Goal: Task Accomplishment & Management: Complete application form

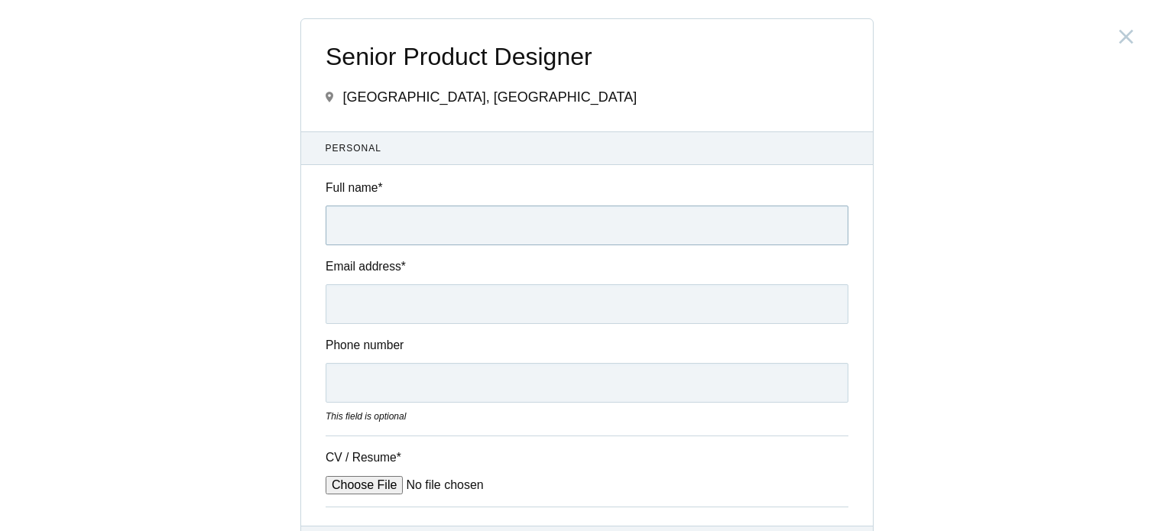
click at [402, 216] on input "Full name *" at bounding box center [587, 226] width 523 height 40
type input "[PERSON_NAME]"
type input "[EMAIL_ADDRESS][DOMAIN_NAME]"
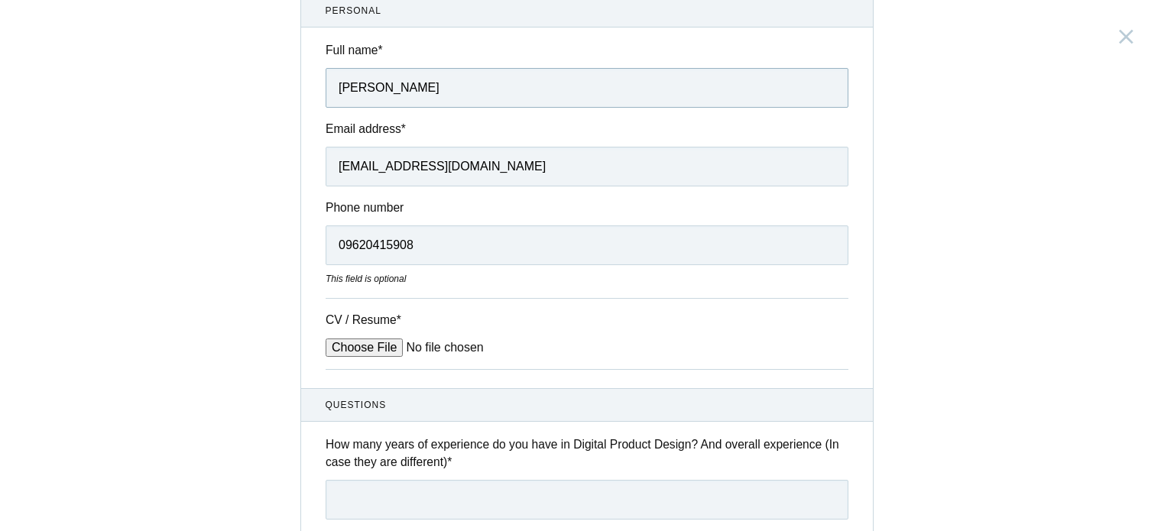
scroll to position [229, 0]
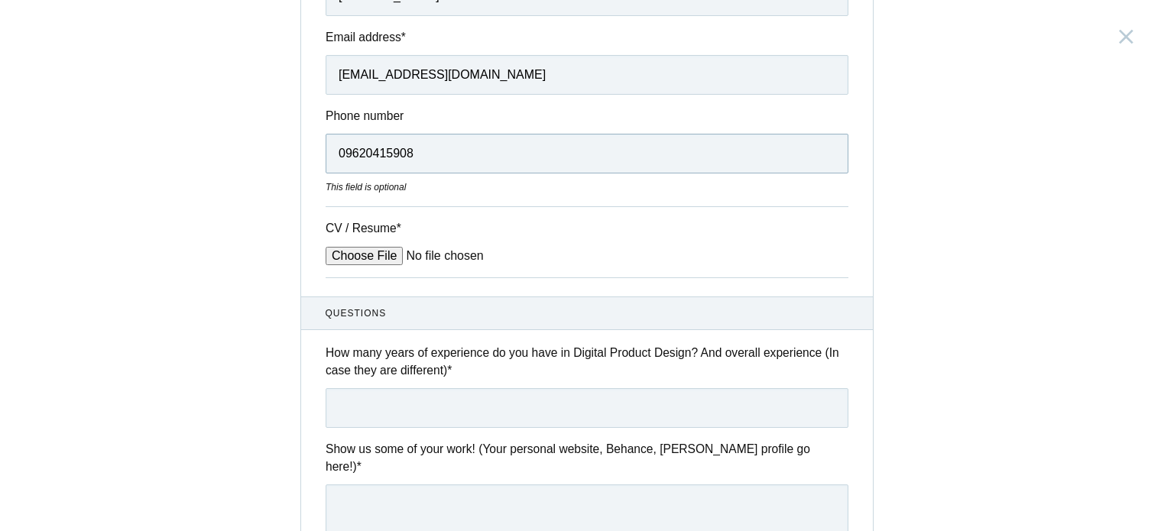
click at [339, 162] on input "09620415908" at bounding box center [587, 154] width 523 height 40
type input "9620415908"
click at [357, 253] on input "CV / Resume *" at bounding box center [442, 256] width 232 height 18
type input "C:\fakepath\[PERSON_NAME]-UIUX-Oct.pdf"
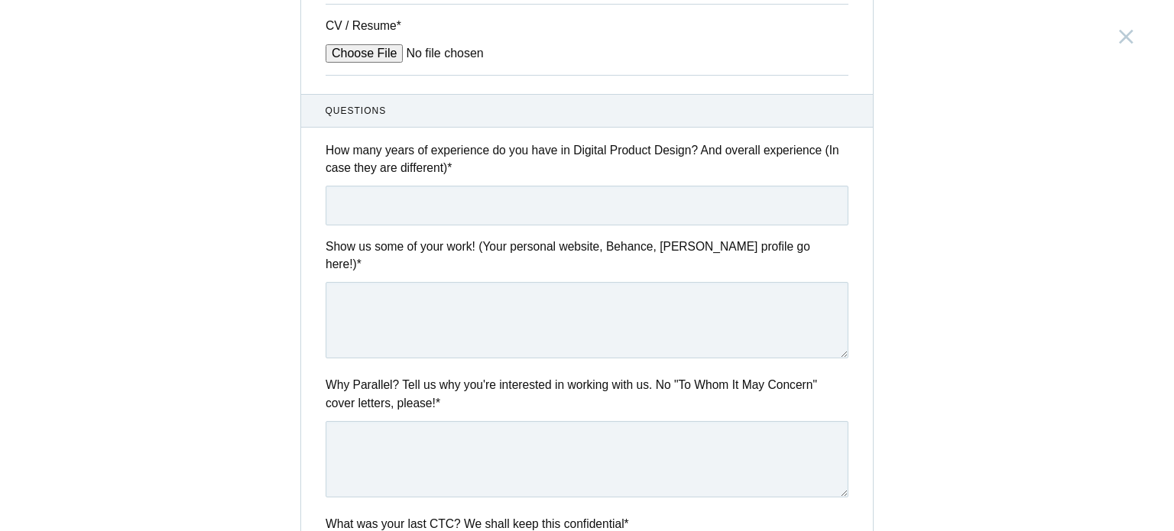
scroll to position [459, 0]
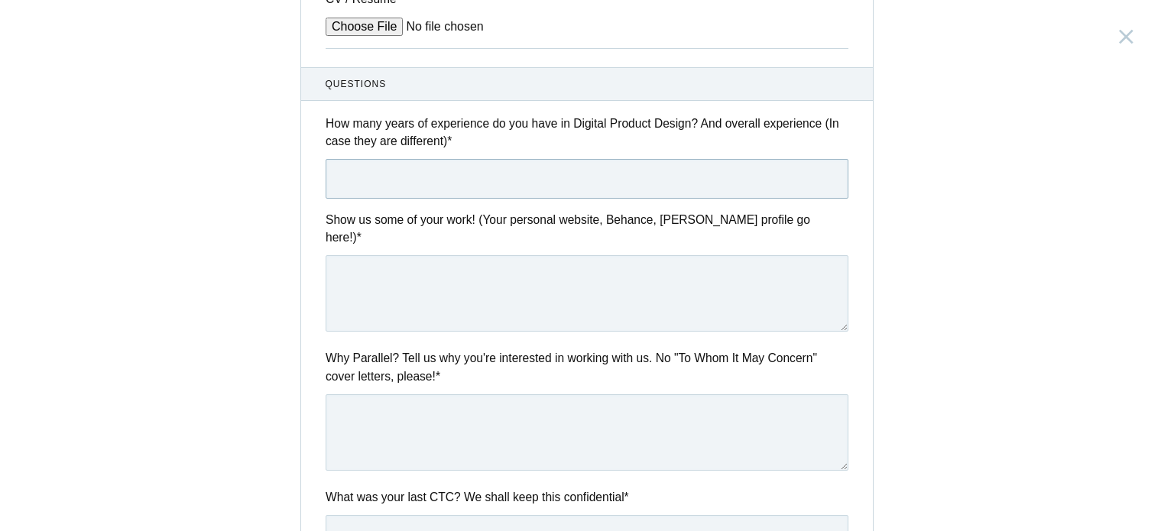
click at [398, 189] on input "text" at bounding box center [587, 179] width 523 height 40
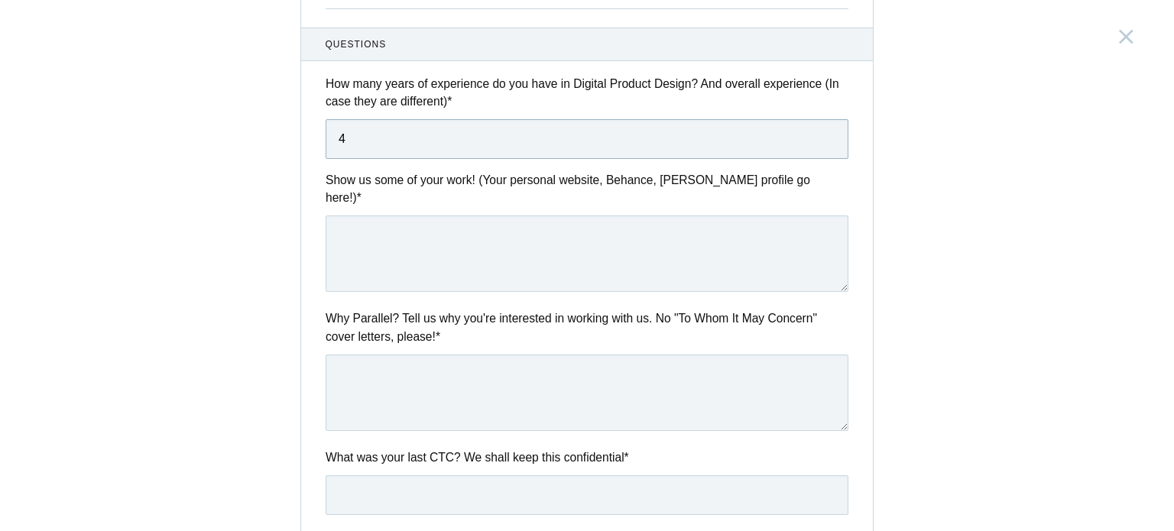
scroll to position [612, 0]
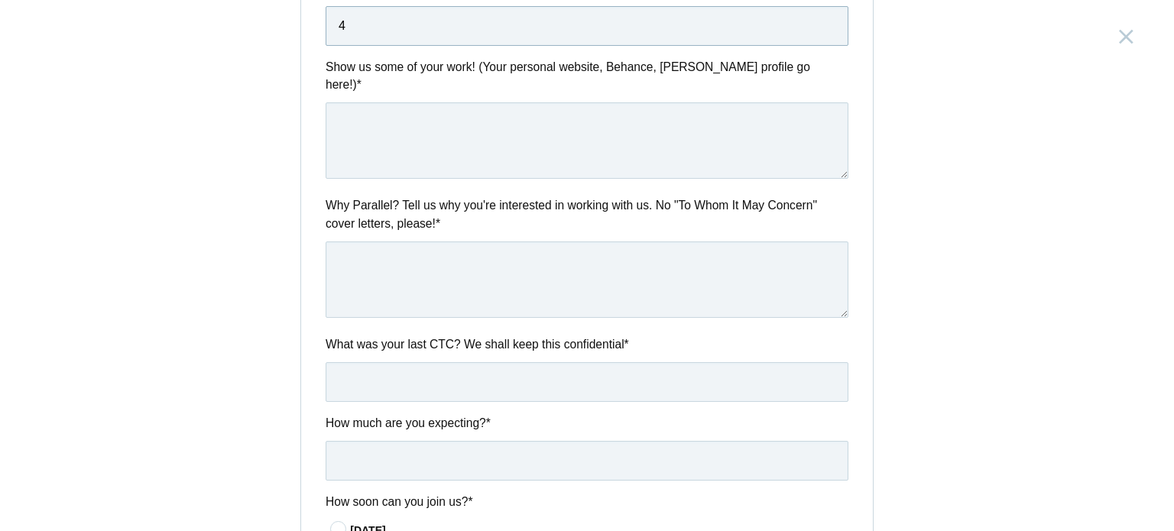
type input "4"
click at [408, 135] on textarea at bounding box center [587, 140] width 523 height 76
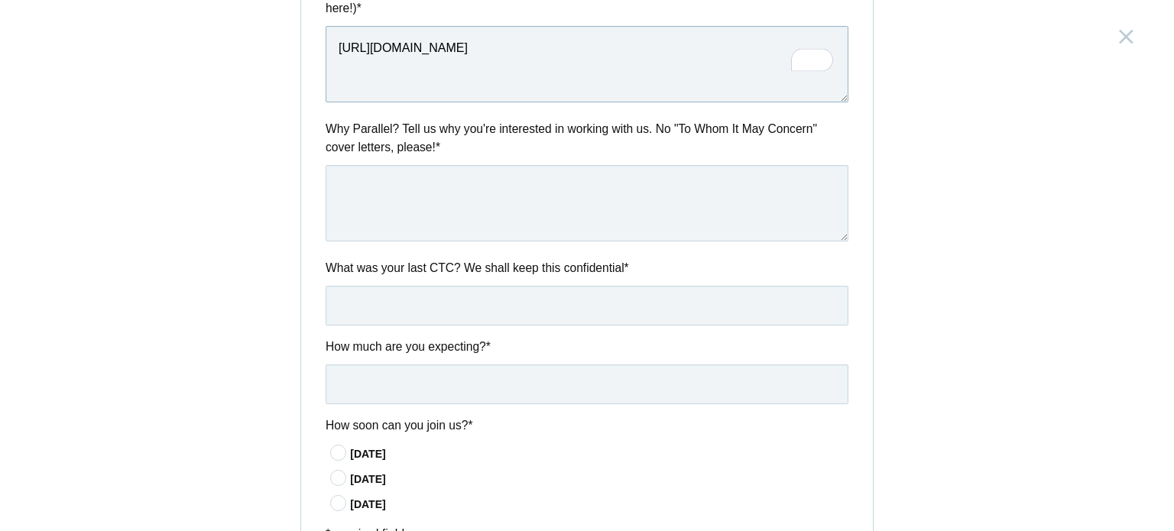
type textarea "[URL][DOMAIN_NAME]"
click at [452, 177] on textarea at bounding box center [587, 203] width 523 height 76
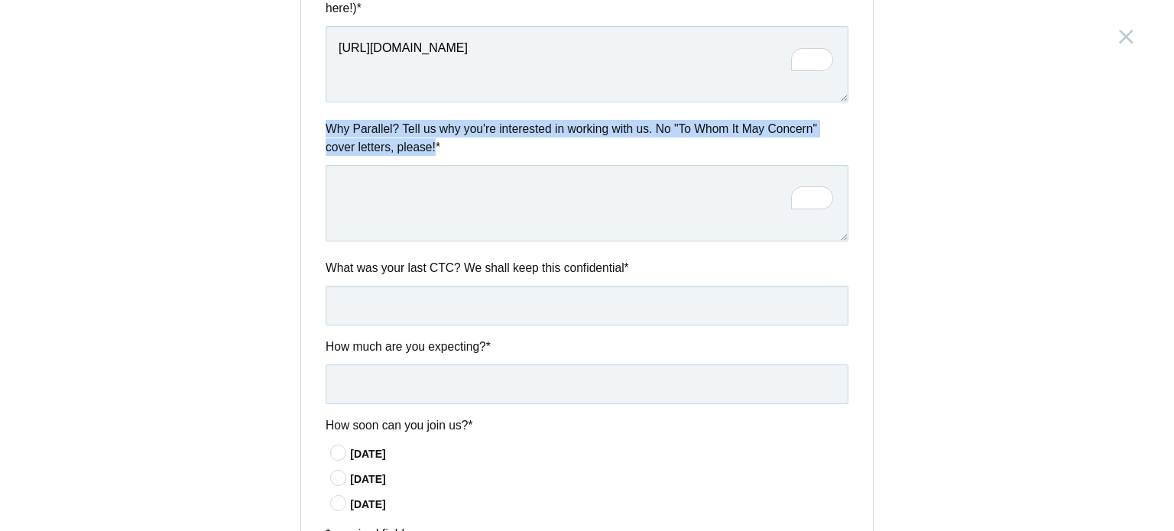
drag, startPoint x: 431, startPoint y: 128, endPoint x: 313, endPoint y: 113, distance: 119.4
click at [313, 120] on div "Why Parallel? Tell us why you're interested in working with us. No "To Whom It …" at bounding box center [587, 183] width 572 height 126
copy label "Why Parallel? Tell us why you're interested in working with us. No "To Whom It …"
click at [399, 171] on textarea "To enrich screen reader interactions, please activate Accessibility in Grammarl…" at bounding box center [587, 203] width 523 height 76
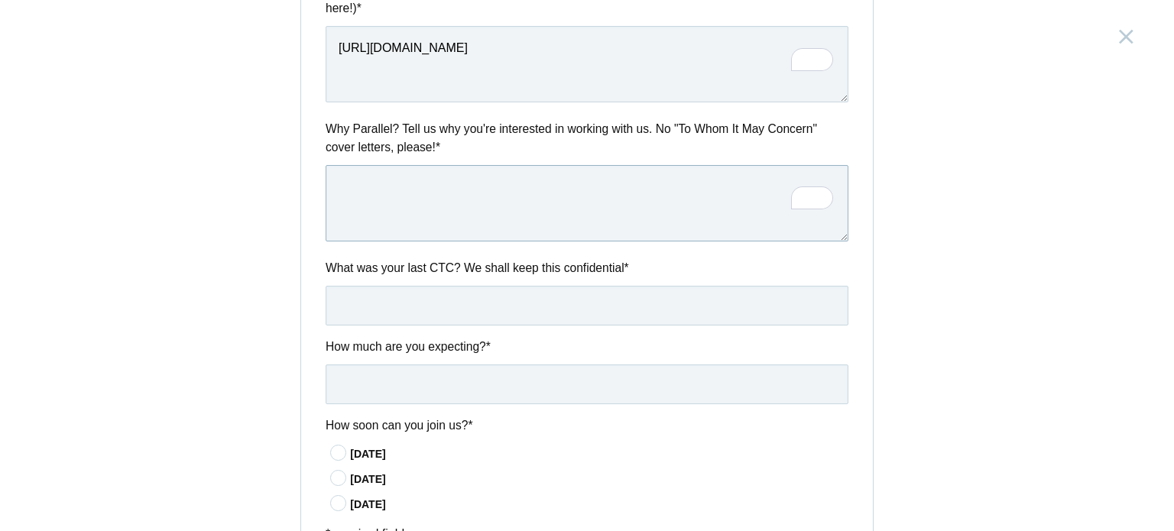
paste textarea "see in you a team that doesn’t just design interfaces, but builds experiences g…"
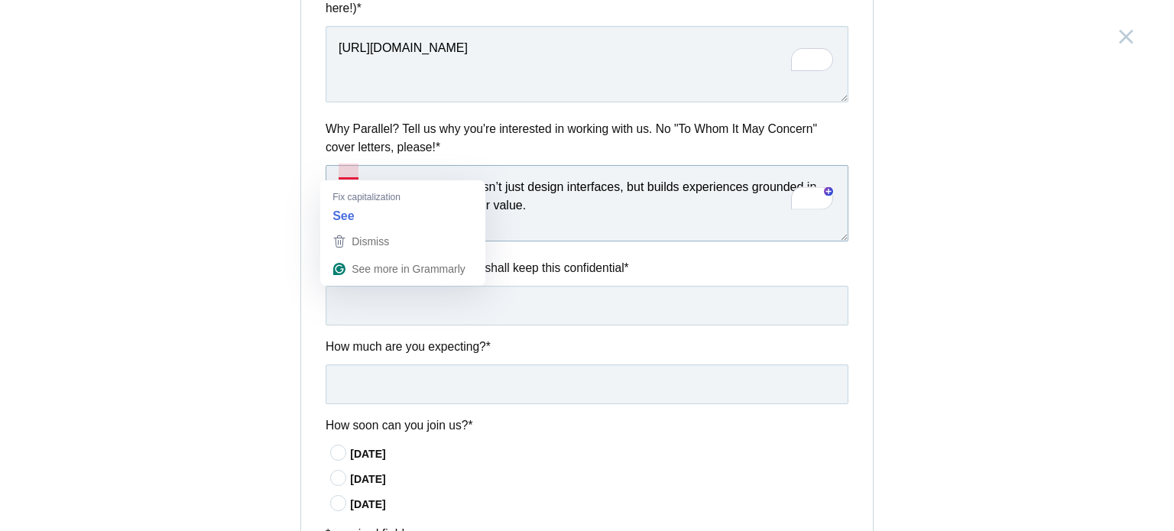
click at [608, 208] on textarea "see in you a team that doesn’t just design interfaces, but builds experiences g…" at bounding box center [587, 203] width 523 height 76
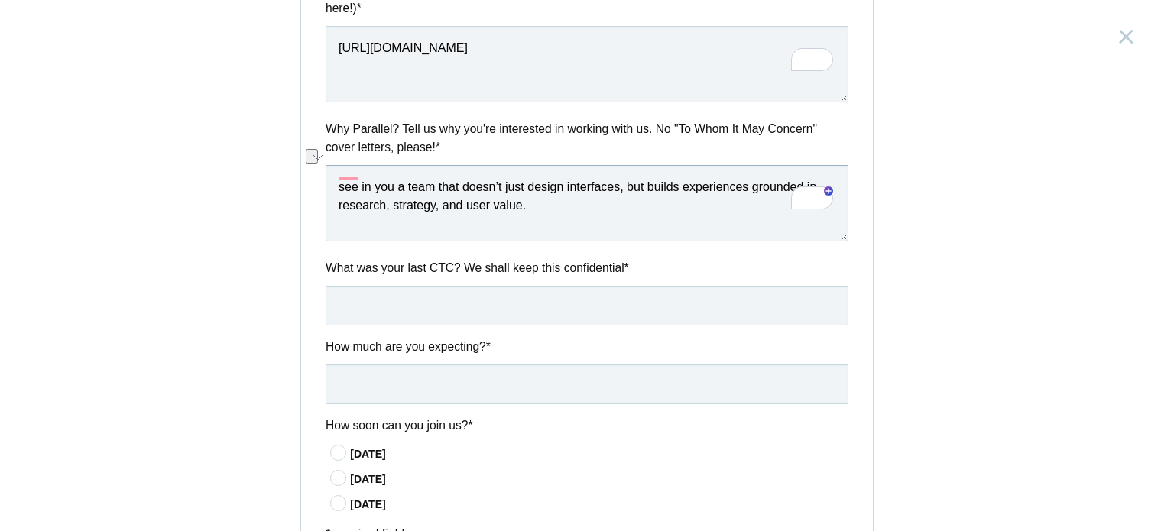
drag, startPoint x: 388, startPoint y: 174, endPoint x: 317, endPoint y: 173, distance: 71.9
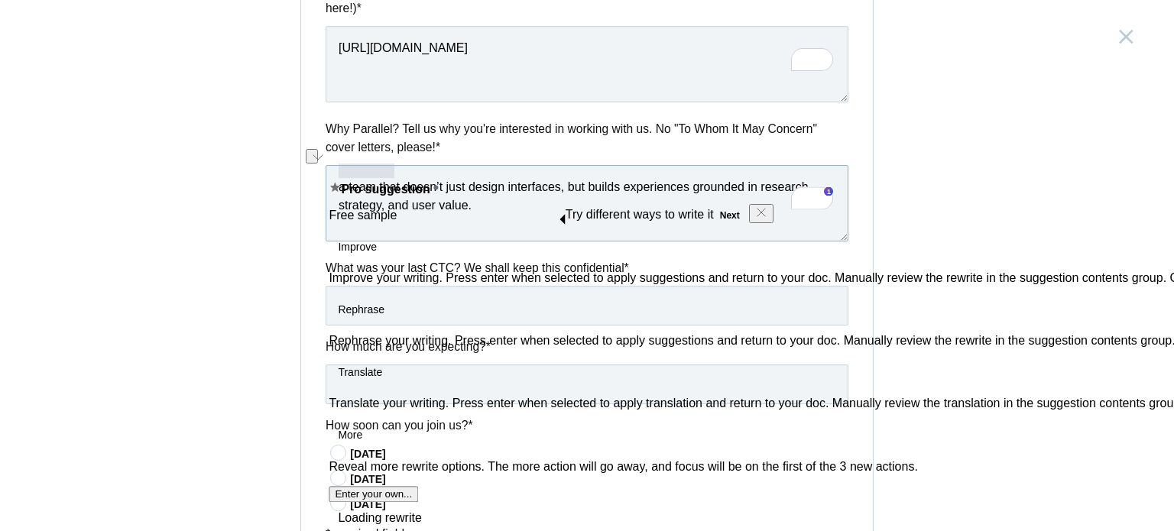
click at [343, 166] on textarea "a team that doesn’t just design interfaces, but builds experiences grounded in …" at bounding box center [587, 203] width 523 height 76
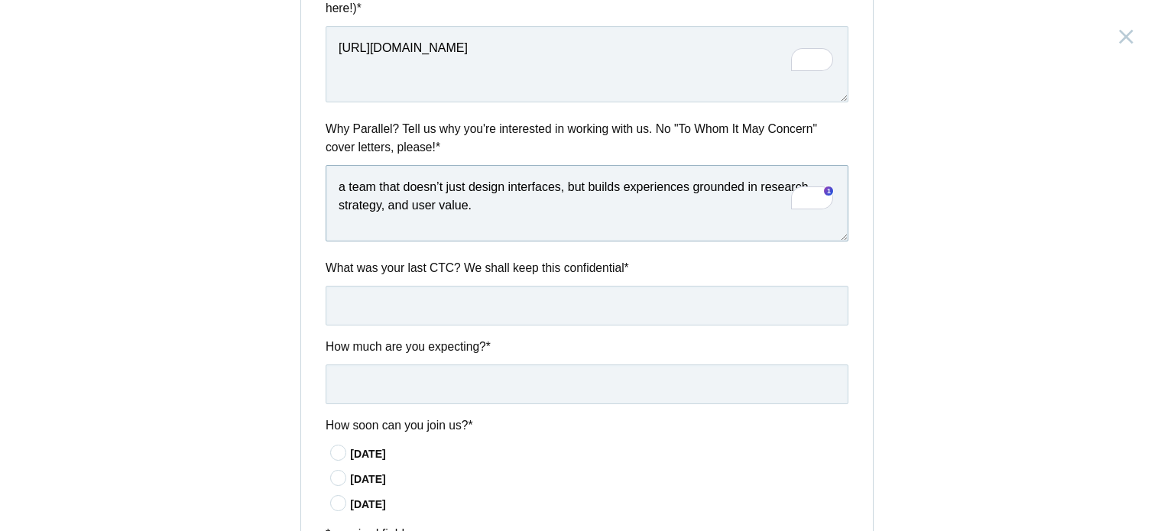
click at [340, 171] on textarea "a team that doesn’t just design interfaces, but builds experiences grounded in …" at bounding box center [587, 203] width 523 height 76
click at [333, 171] on textarea "a team that doesn’t just design interfaces, but builds experiences grounded in …" at bounding box center [587, 203] width 523 height 76
click at [339, 171] on textarea "a team that doesn’t just design interfaces, but builds experiences grounded in …" at bounding box center [587, 203] width 523 height 76
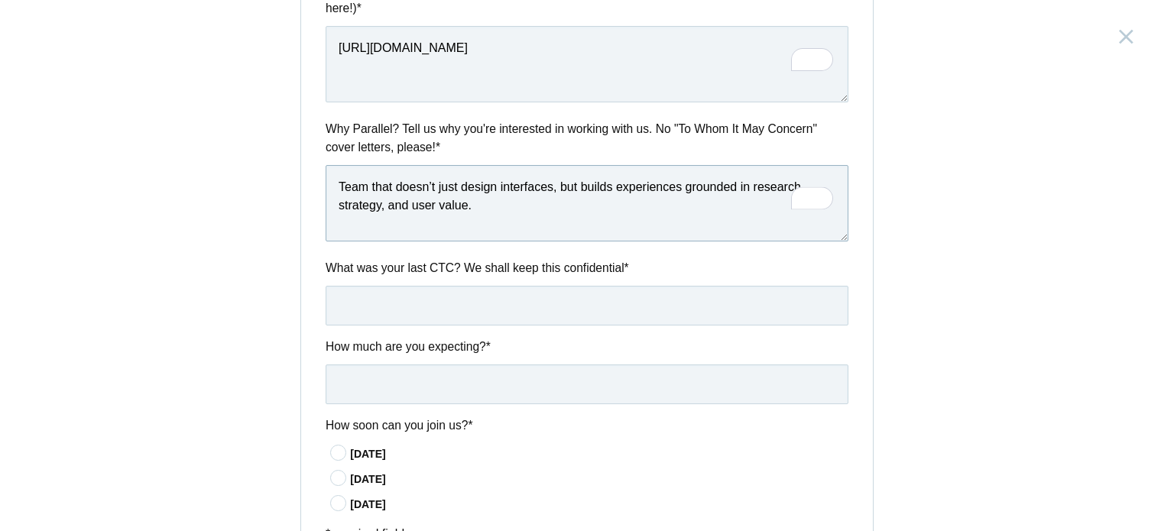
click at [485, 187] on textarea "Team that doesn’t just design interfaces, but builds experiences grounded in re…" at bounding box center [587, 203] width 523 height 76
click at [500, 185] on textarea "Team that doesn’t just design interfaces, but builds experiences grounded in re…" at bounding box center [587, 203] width 523 height 76
click at [463, 196] on textarea "Team that doesn’t just design interfaces, but builds experiences grounded in re…" at bounding box center [587, 203] width 523 height 76
click at [471, 196] on textarea "Team that doesn’t just design interfaces, but builds experiences grounded in re…" at bounding box center [587, 203] width 523 height 76
paste textarea "I believe my skills in user research, usability, and visual design can help Par…"
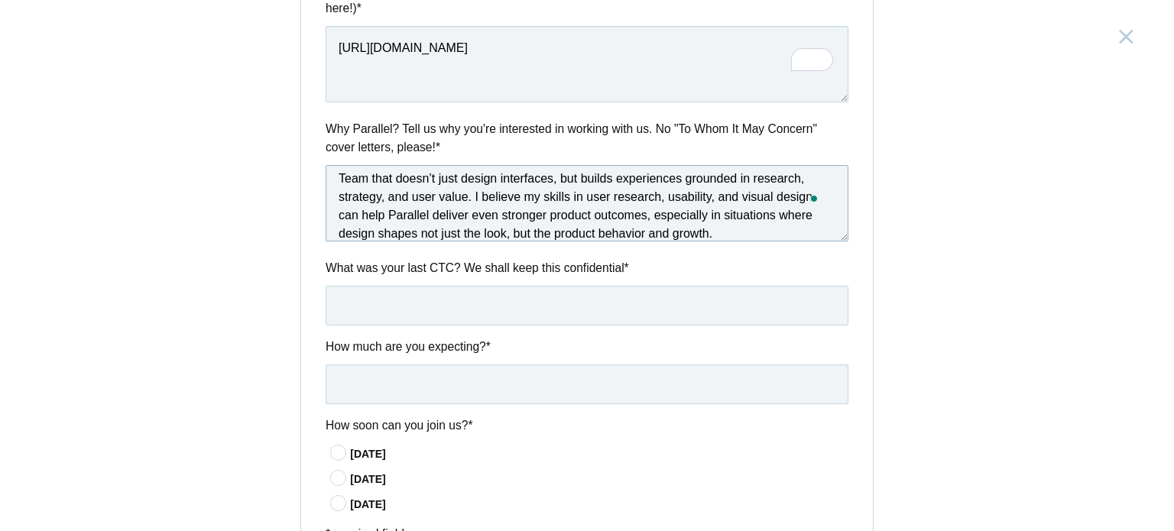
scroll to position [22, 0]
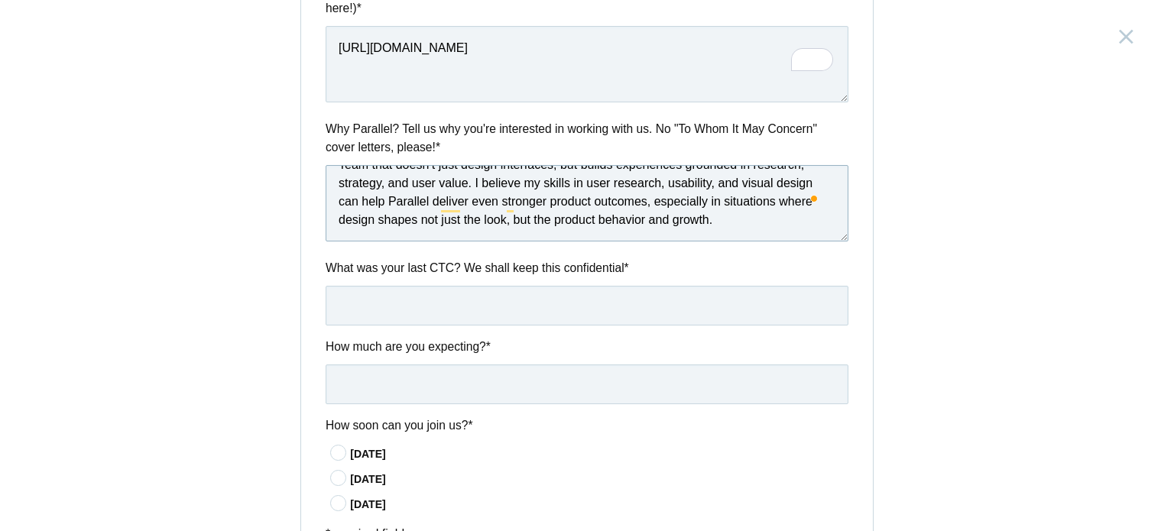
type textarea "Team that doesn’t just design interfaces, but builds experiences grounded in re…"
click at [437, 286] on input "text" at bounding box center [587, 306] width 523 height 40
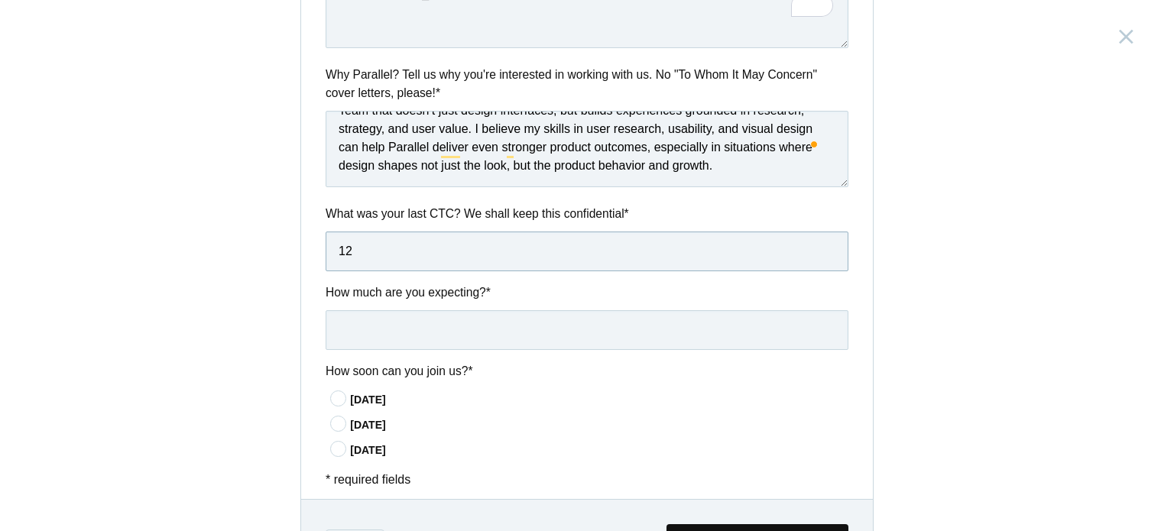
scroll to position [765, 0]
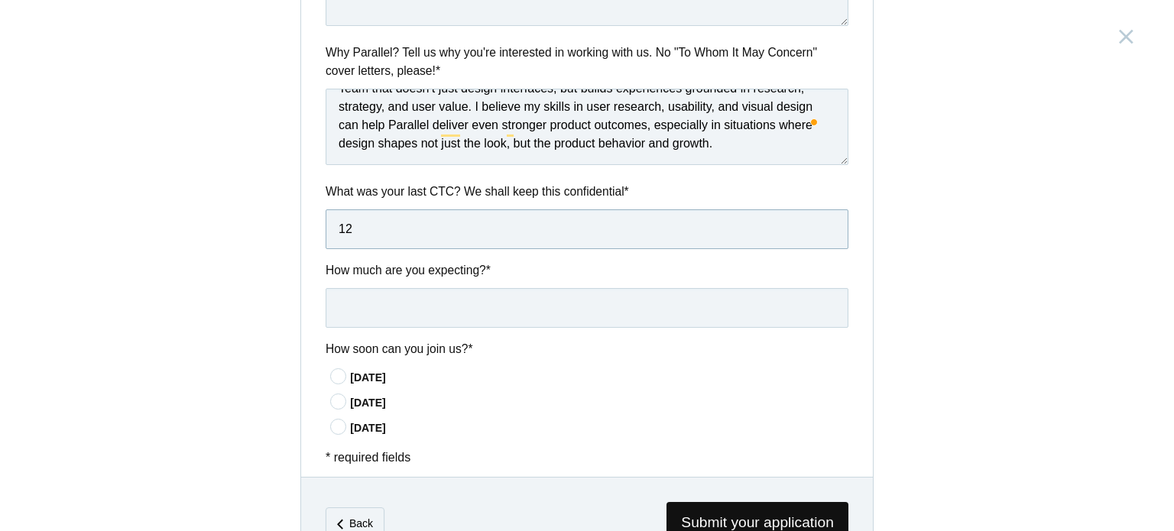
type input "12"
click at [415, 295] on input "text" at bounding box center [587, 308] width 523 height 40
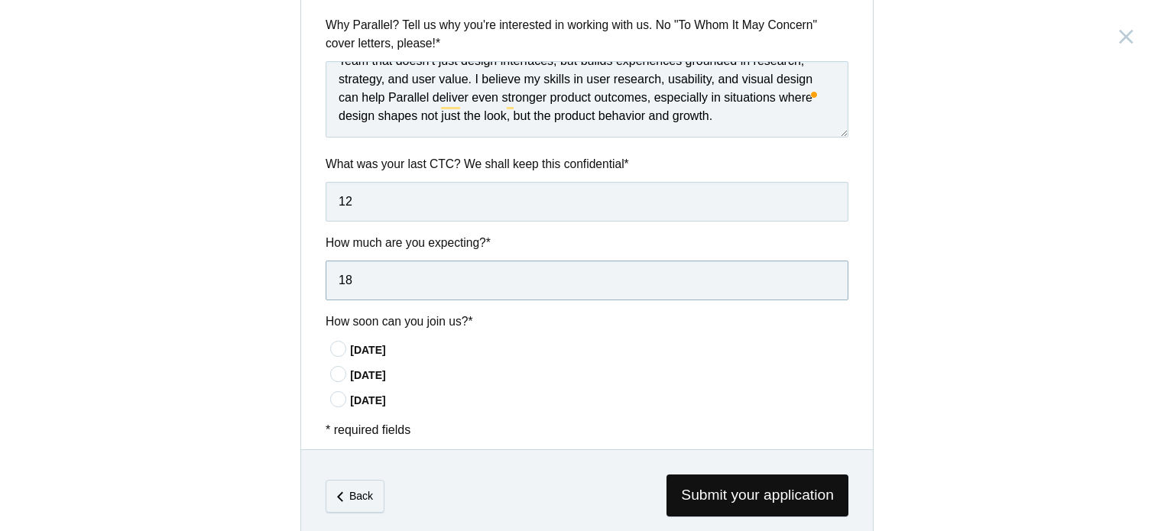
scroll to position [804, 0]
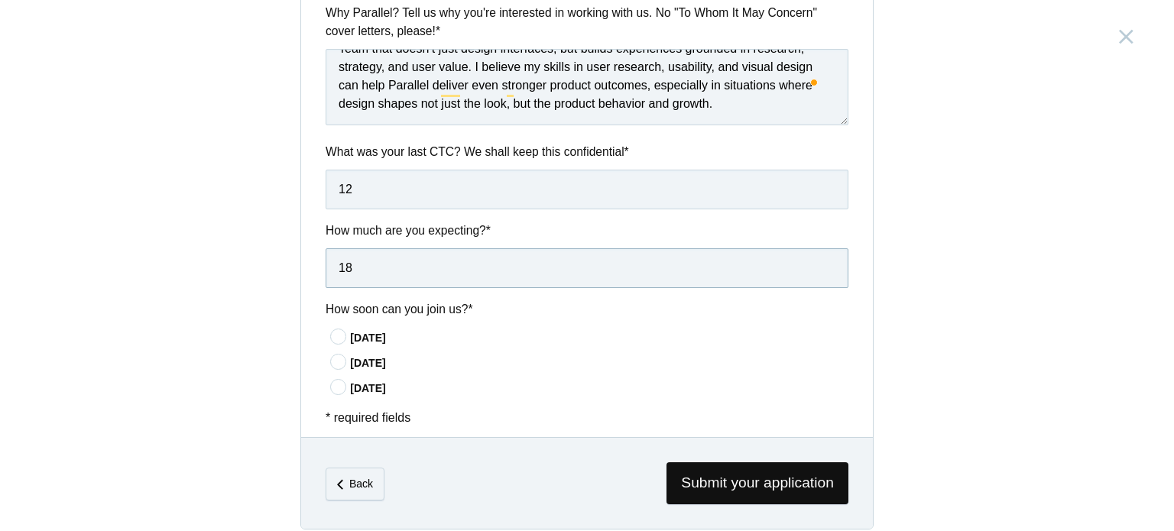
type input "18"
click at [382, 327] on div "[DATE]" at bounding box center [589, 336] width 518 height 18
click at [367, 330] on div "[DATE]" at bounding box center [599, 338] width 499 height 16
click at [0, 0] on input"] "[DATE]" at bounding box center [0, 0] width 0 height 0
click at [670, 463] on span "Submit your application" at bounding box center [758, 484] width 182 height 42
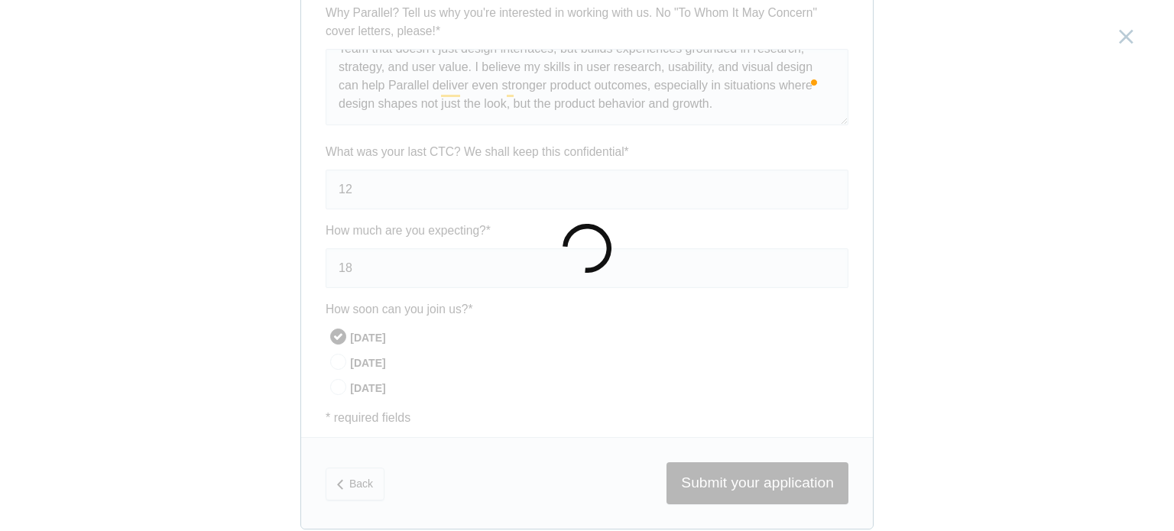
scroll to position [0, 0]
